Goal: Information Seeking & Learning: Learn about a topic

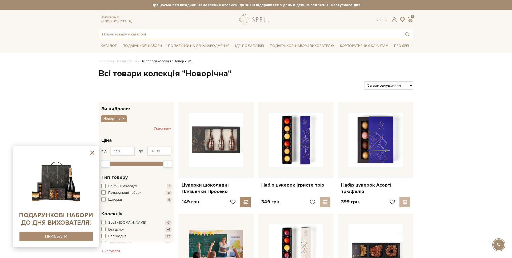
click at [196, 35] on input "text" at bounding box center [250, 34] width 302 height 10
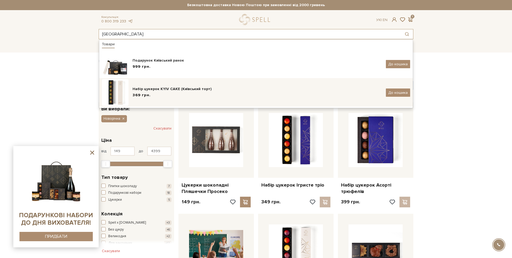
type input "київ"
click at [172, 86] on div "Набір цукерок KYIV CAKE (Київський торт)" at bounding box center [256, 88] width 249 height 5
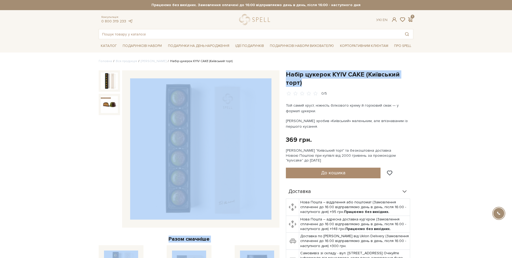
scroll to position [1, 0]
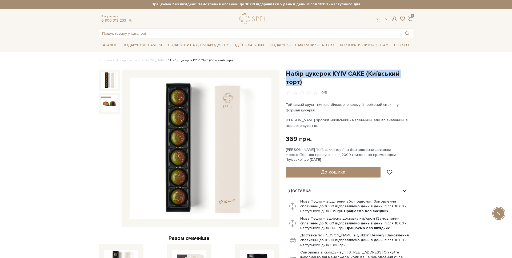
drag, startPoint x: 308, startPoint y: 80, endPoint x: 288, endPoint y: 72, distance: 22.1
click at [288, 72] on h1 "Набір цукерок KYIV CAKE (Київський торт)" at bounding box center [349, 78] width 127 height 17
copy h1 "Набір цукерок KYIV CAKE (Київський торт)"
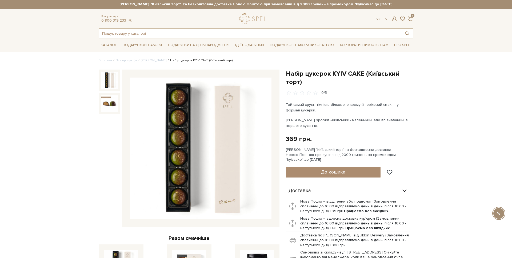
click at [130, 35] on input "text" at bounding box center [250, 34] width 302 height 10
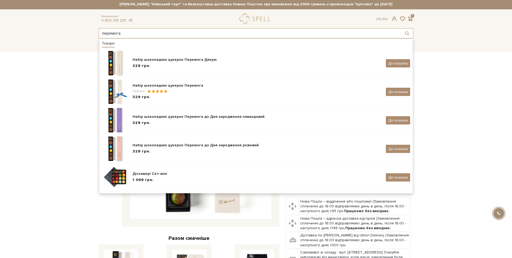
type input "перемога"
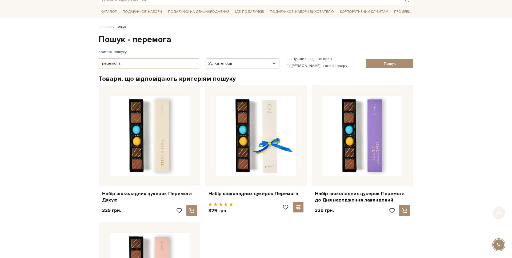
scroll to position [35, 0]
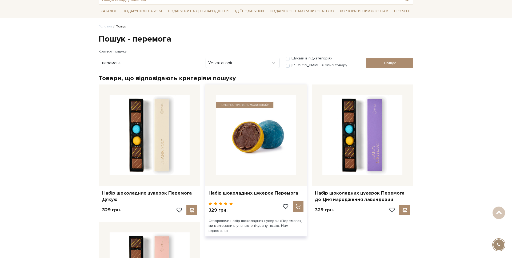
click at [224, 128] on img at bounding box center [256, 135] width 80 height 80
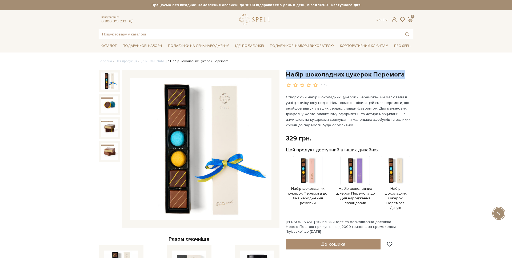
drag, startPoint x: 409, startPoint y: 73, endPoint x: 284, endPoint y: 72, distance: 124.4
click at [284, 72] on div "Набір шоколадних цукерок Перемога 5/5 329 грн. Оплата частинами: Цей продукт до…" at bounding box center [349, 227] width 134 height 315
copy h1 "Набір шоколадних цукерок Перемога"
click at [124, 35] on input "text" at bounding box center [250, 34] width 302 height 10
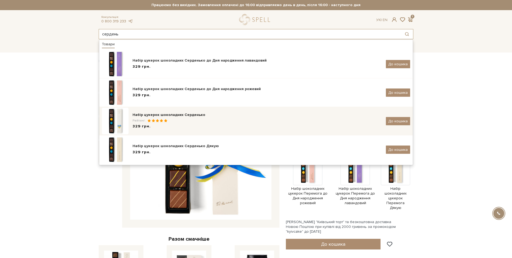
type input "сердень"
click at [189, 123] on div "Рейтинг:" at bounding box center [256, 120] width 249 height 5
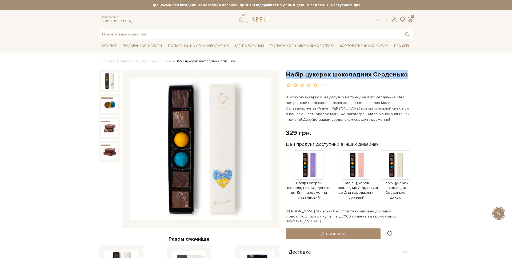
drag, startPoint x: 404, startPoint y: 74, endPoint x: 286, endPoint y: 76, distance: 117.3
click at [286, 76] on h1 "Набір цукерок шоколадних Серденько" at bounding box center [349, 74] width 127 height 8
copy h1 "Набір цукерок шоколадних Серденько"
